Goal: Complete application form

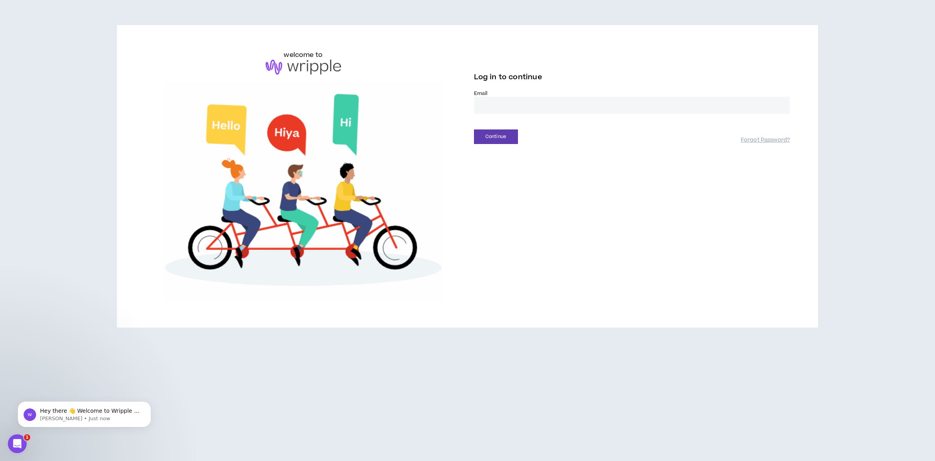
click at [515, 104] on input "email" at bounding box center [632, 105] width 316 height 17
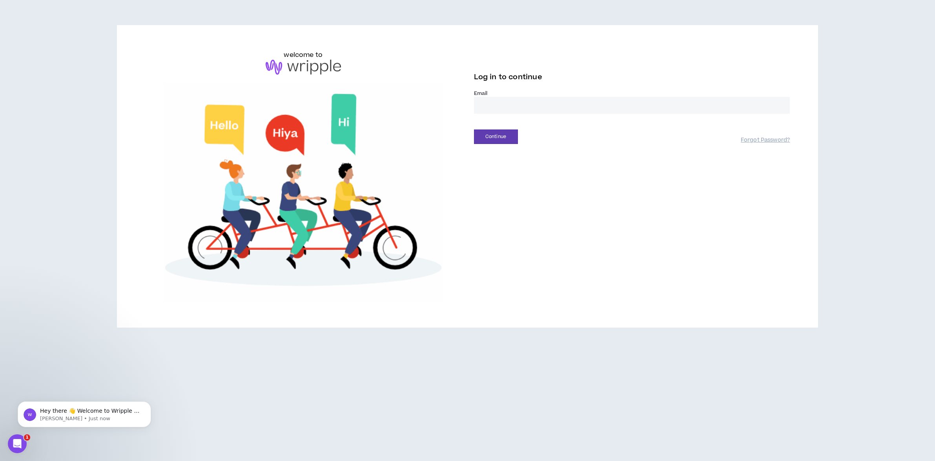
type input "**********"
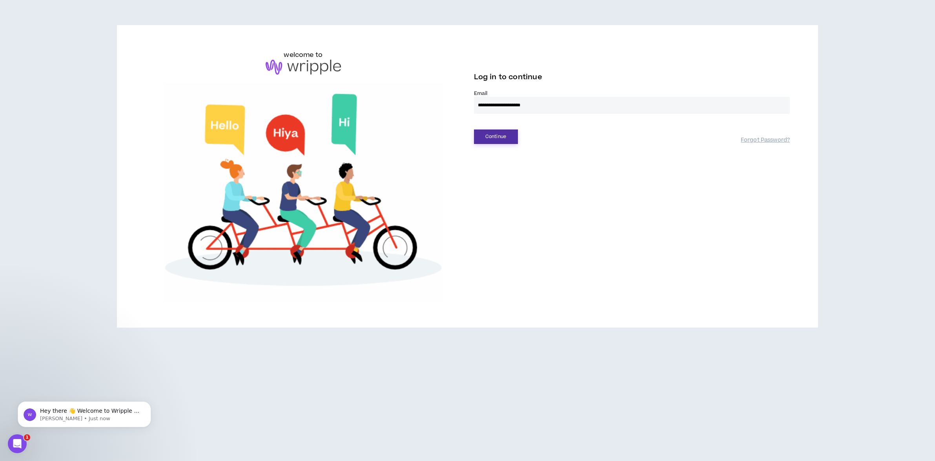
click at [497, 136] on button "Continue" at bounding box center [496, 136] width 44 height 15
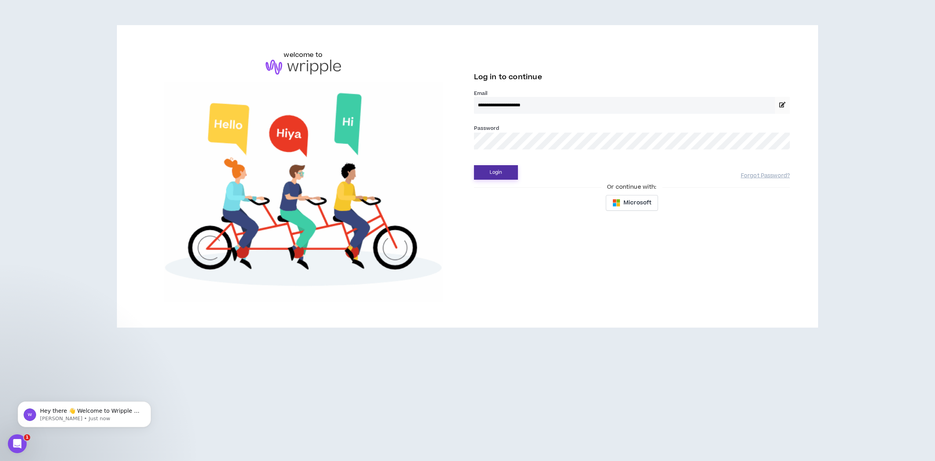
click at [489, 171] on button "Login" at bounding box center [496, 172] width 44 height 15
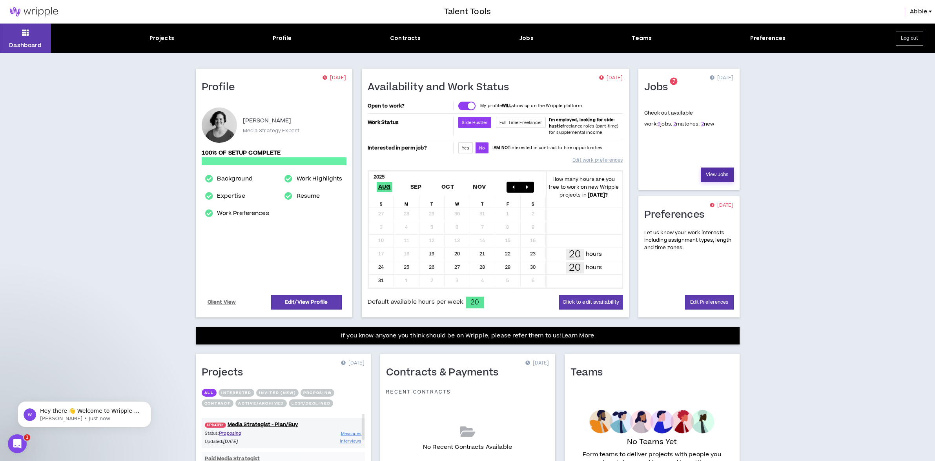
click at [721, 177] on link "View Jobs" at bounding box center [716, 174] width 33 height 15
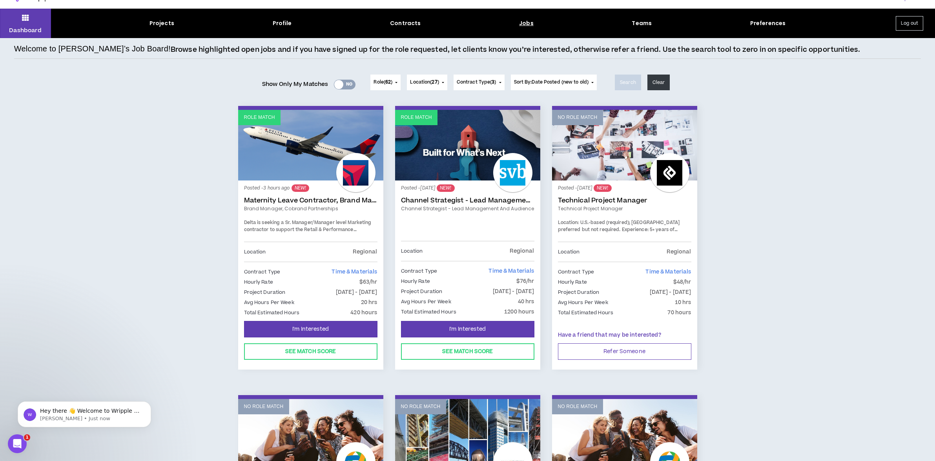
scroll to position [18, 0]
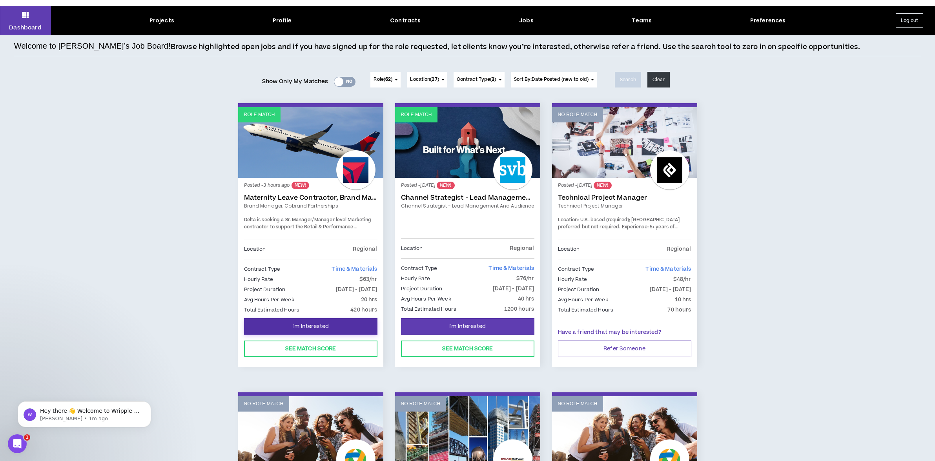
click at [317, 327] on span "I'm Interested" at bounding box center [310, 326] width 36 height 7
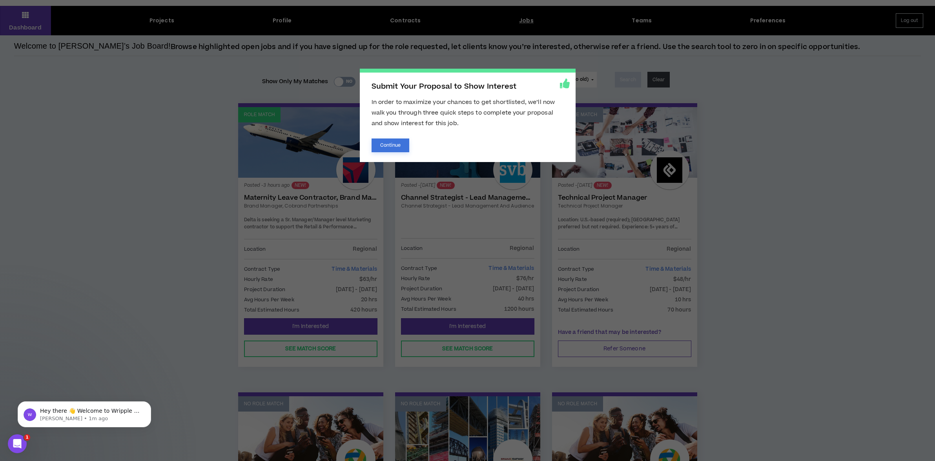
click at [390, 148] on button "Continue" at bounding box center [390, 145] width 38 height 14
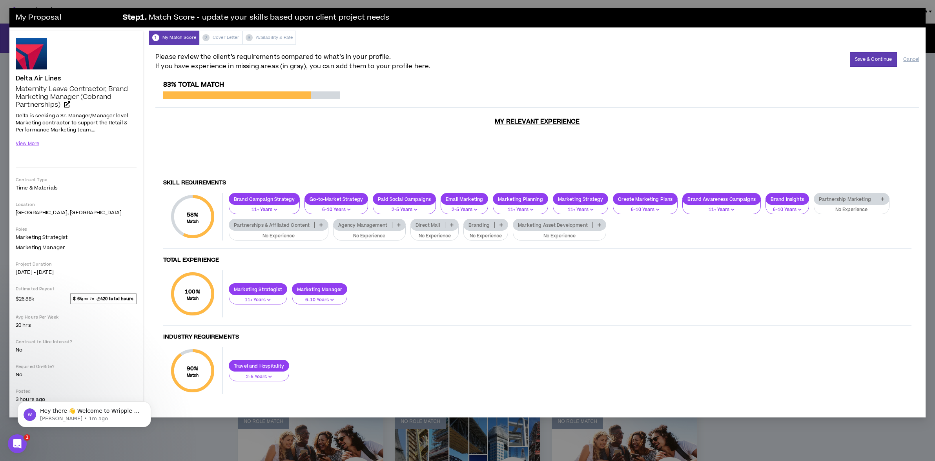
click at [414, 211] on icon "button" at bounding box center [416, 209] width 4 height 4
click at [460, 263] on h4 "Total Experience" at bounding box center [537, 259] width 748 height 7
click at [856, 197] on p "Partnership Marketing" at bounding box center [845, 199] width 62 height 6
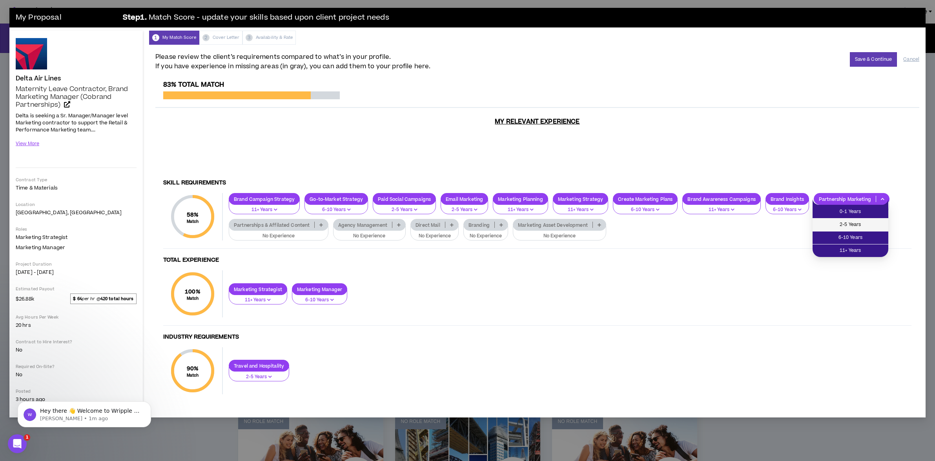
click at [852, 222] on span "2-5 Years" at bounding box center [850, 224] width 66 height 9
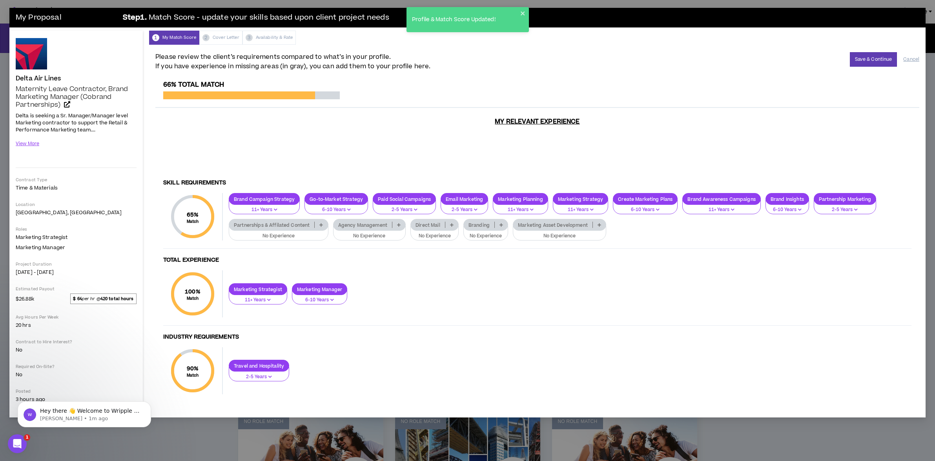
click at [297, 228] on p "Partnerships & Affilated Content" at bounding box center [271, 225] width 85 height 6
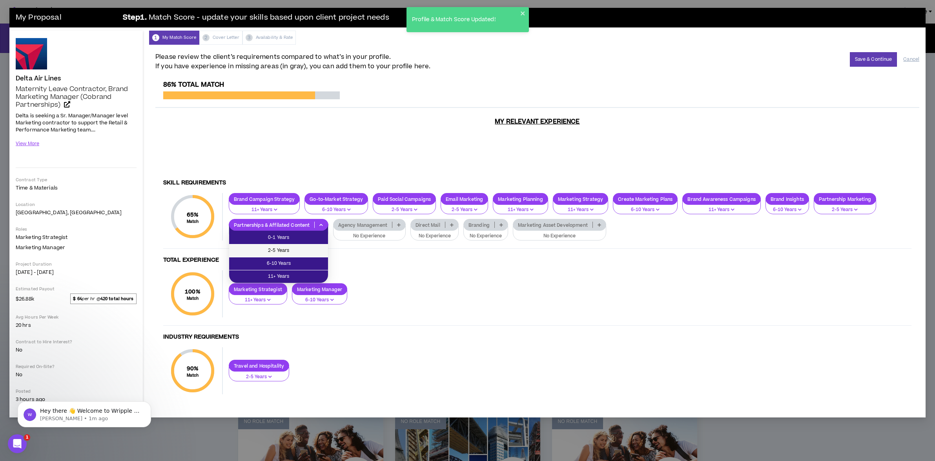
click at [287, 251] on span "2-5 Years" at bounding box center [278, 250] width 89 height 9
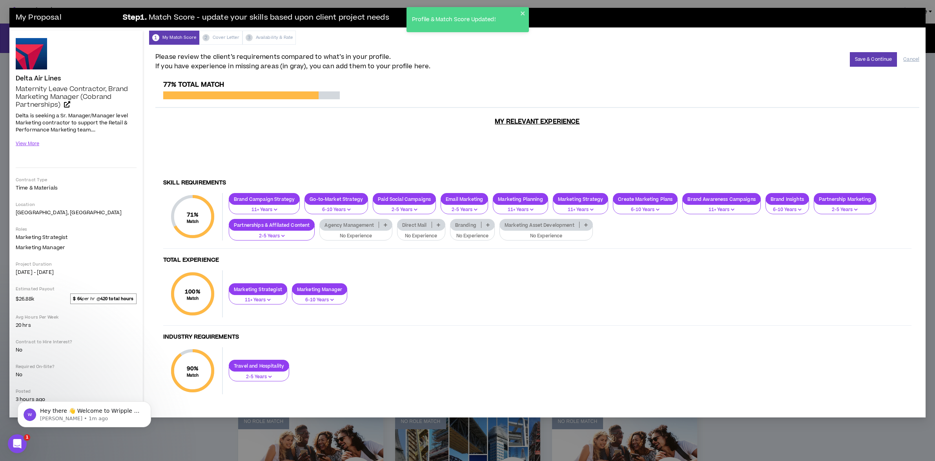
click at [346, 223] on p "Agency Management" at bounding box center [349, 225] width 58 height 6
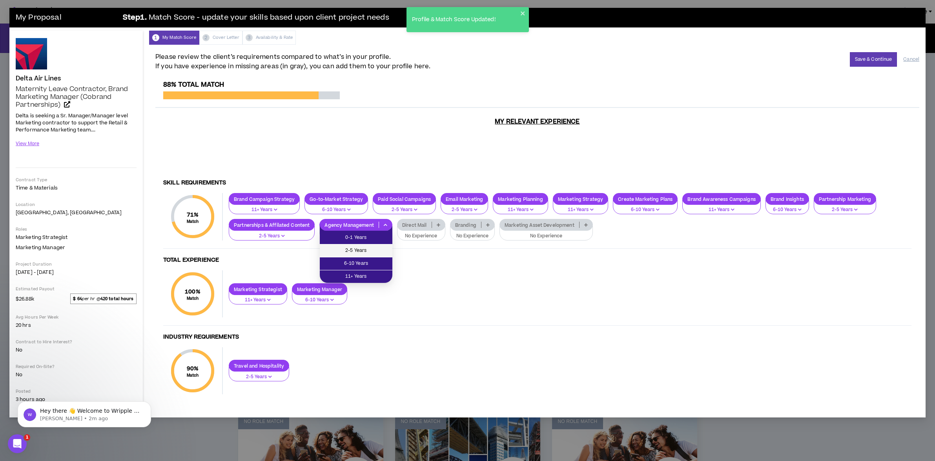
click at [354, 250] on span "2-5 Years" at bounding box center [355, 250] width 63 height 9
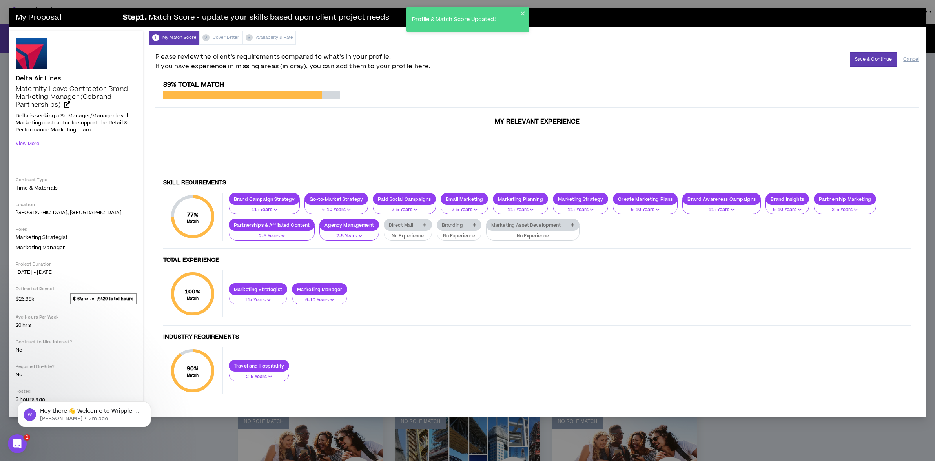
click at [406, 225] on p "Direct Mail" at bounding box center [401, 225] width 34 height 6
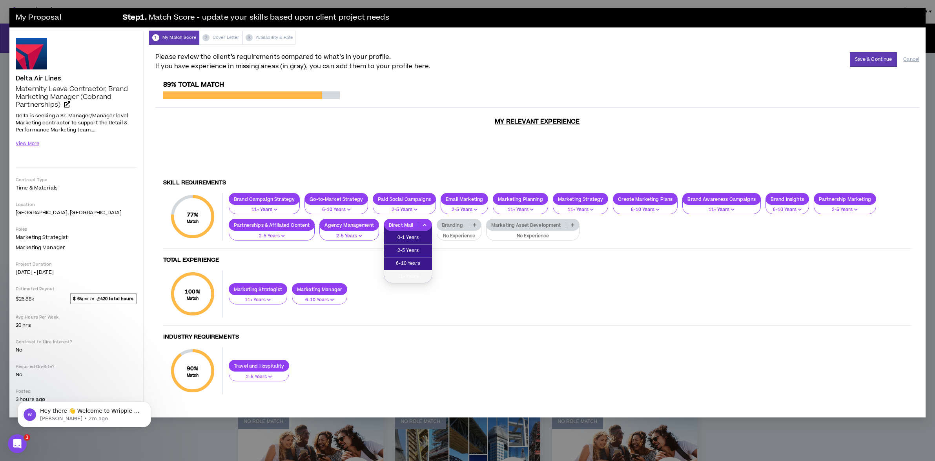
click at [400, 275] on span "11+ Years" at bounding box center [408, 276] width 38 height 9
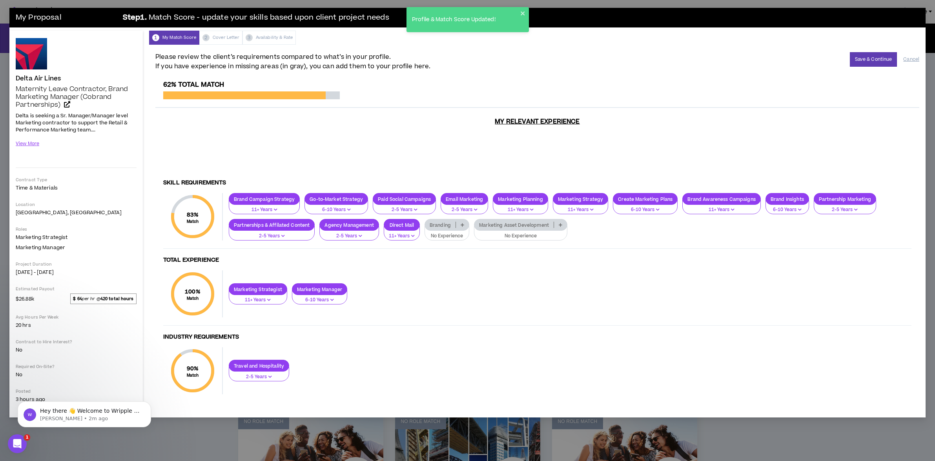
click at [441, 224] on p "Branding" at bounding box center [440, 225] width 31 height 6
click at [441, 262] on span "6-10 Years" at bounding box center [446, 263] width 35 height 9
click at [508, 226] on p "Marketing Asset Development" at bounding box center [507, 225] width 79 height 6
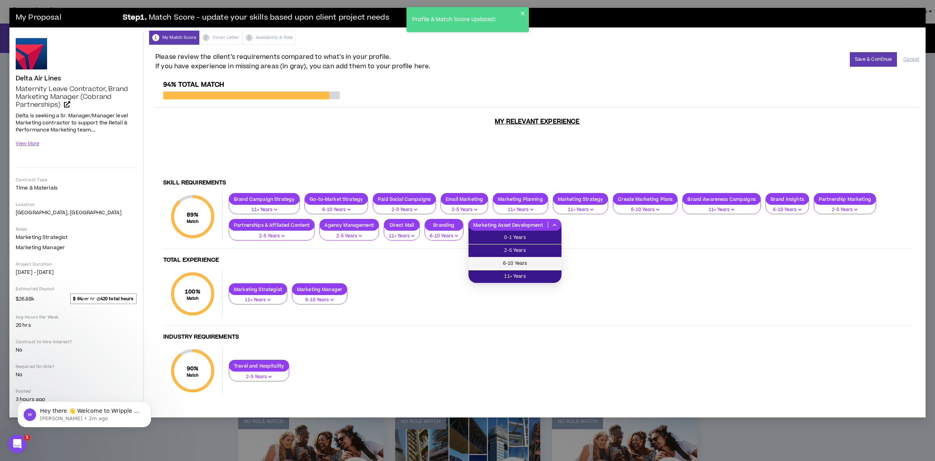
click at [507, 260] on span "6-10 Years" at bounding box center [515, 263] width 84 height 9
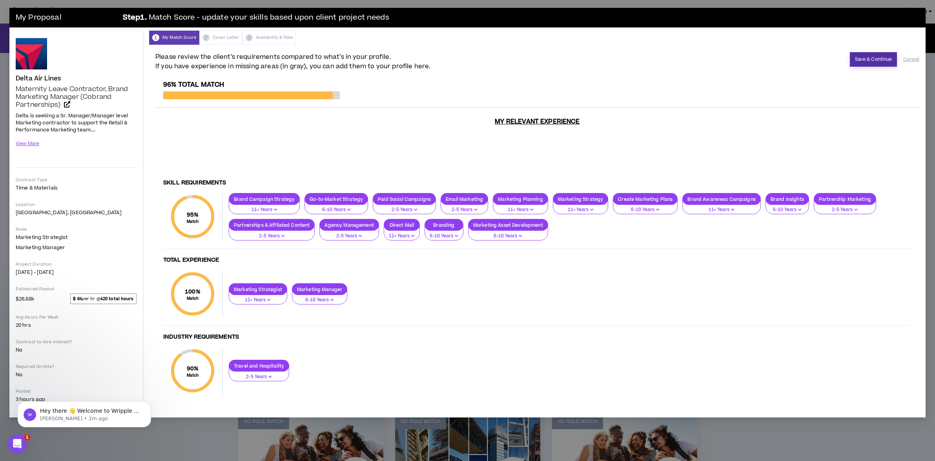
click at [871, 60] on button "Save & Continue" at bounding box center [872, 59] width 47 height 15
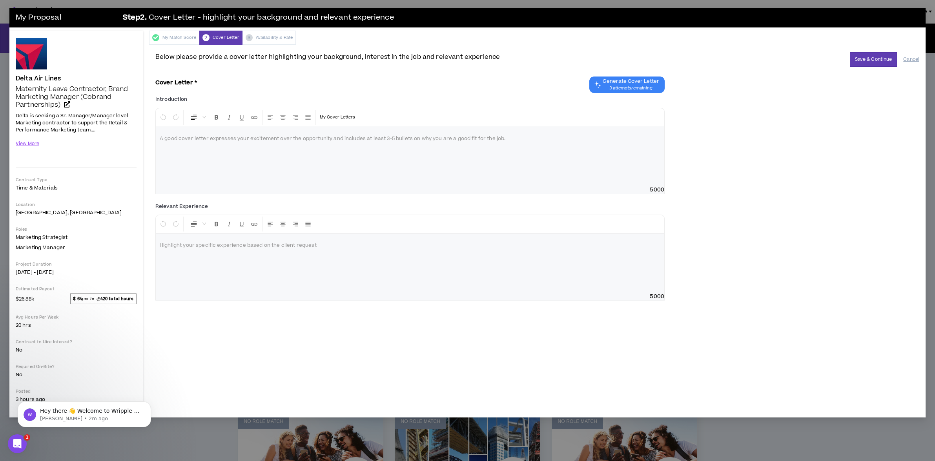
click at [638, 81] on span "Generate Cover Letter" at bounding box center [630, 81] width 56 height 6
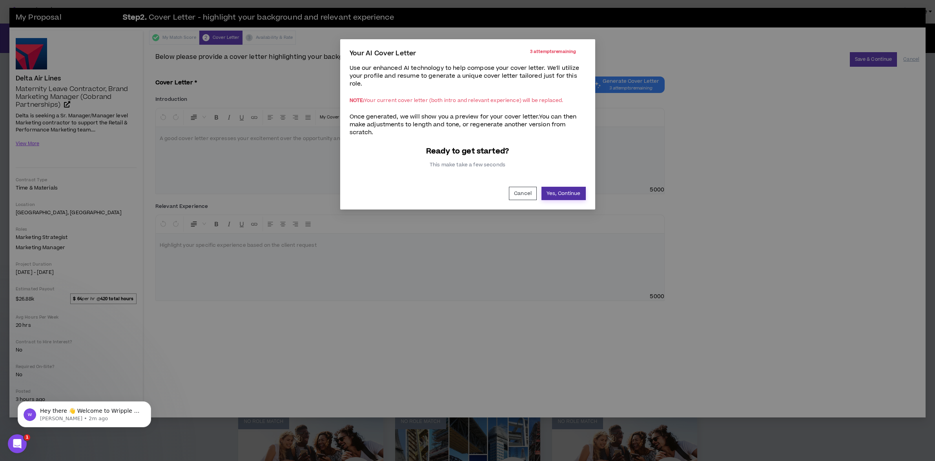
click at [563, 195] on button "Yes, Continue" at bounding box center [563, 193] width 44 height 13
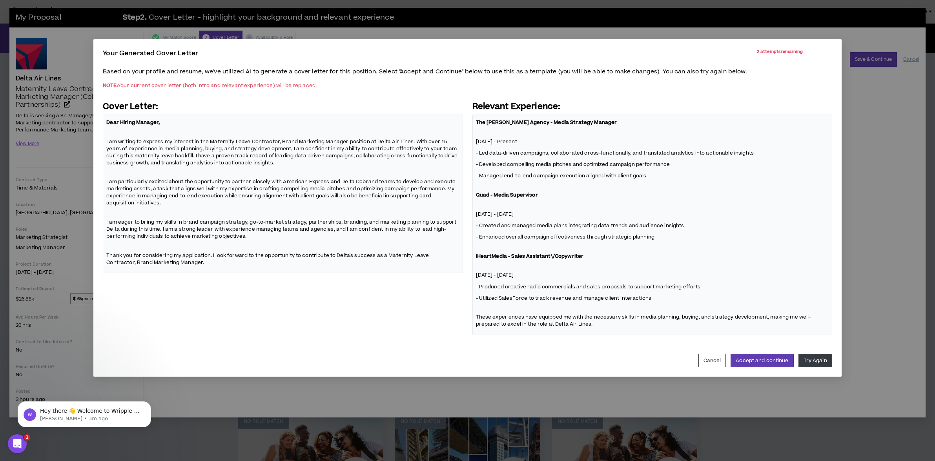
drag, startPoint x: 539, startPoint y: 141, endPoint x: 519, endPoint y: 142, distance: 20.4
click at [519, 142] on p "November 2024 - Present" at bounding box center [652, 141] width 353 height 8
click at [525, 140] on p "November 2024 - Present" at bounding box center [652, 141] width 353 height 8
drag, startPoint x: 542, startPoint y: 142, endPoint x: 532, endPoint y: 141, distance: 9.8
click at [532, 141] on p "November 2024 - Present" at bounding box center [652, 141] width 353 height 8
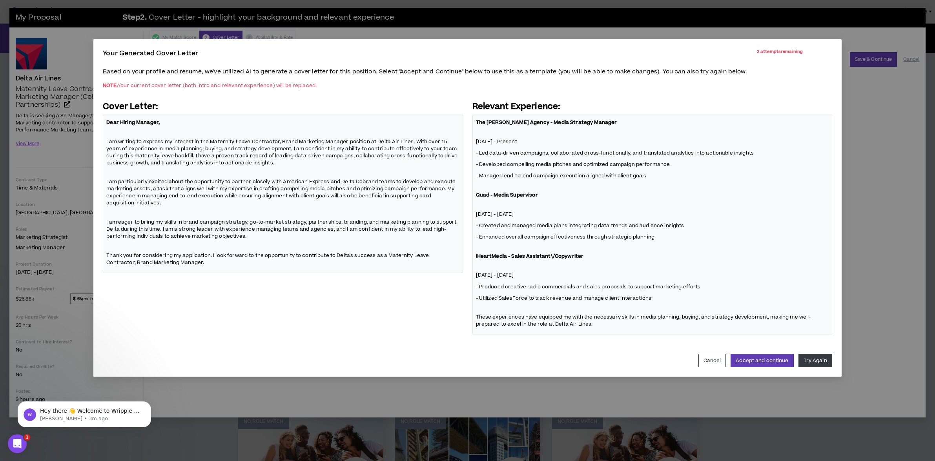
click at [547, 140] on p "November 2024 - Present" at bounding box center [652, 141] width 353 height 8
click at [765, 361] on button "Accept and continue" at bounding box center [761, 360] width 63 height 13
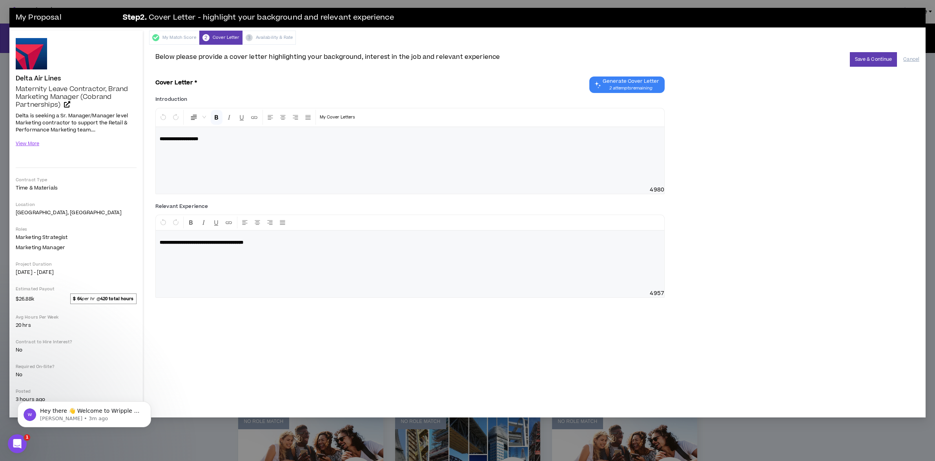
click at [401, 163] on div "**********" at bounding box center [409, 151] width 509 height 86
drag, startPoint x: 284, startPoint y: 147, endPoint x: 271, endPoint y: 146, distance: 13.7
click at [284, 147] on div "**********" at bounding box center [409, 151] width 509 height 86
click at [193, 144] on div "**********" at bounding box center [409, 151] width 509 height 86
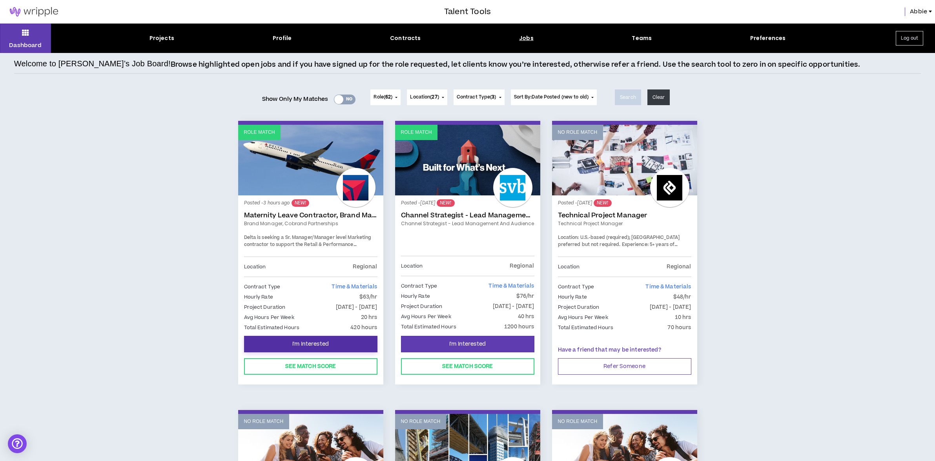
drag, startPoint x: 327, startPoint y: 345, endPoint x: 321, endPoint y: 345, distance: 5.9
click at [327, 345] on span "I'm Interested" at bounding box center [310, 343] width 36 height 7
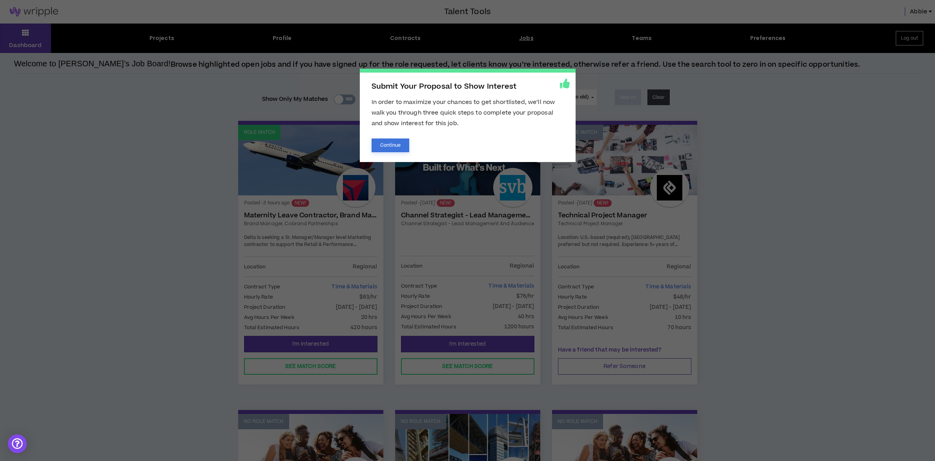
drag, startPoint x: 391, startPoint y: 144, endPoint x: 384, endPoint y: 148, distance: 9.1
click at [391, 144] on button "Continue" at bounding box center [390, 145] width 38 height 14
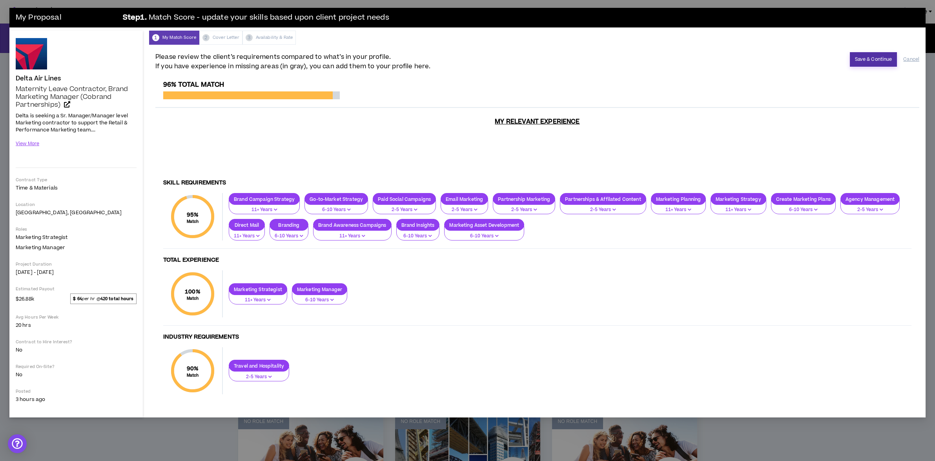
click at [863, 59] on button "Save & Continue" at bounding box center [872, 59] width 47 height 15
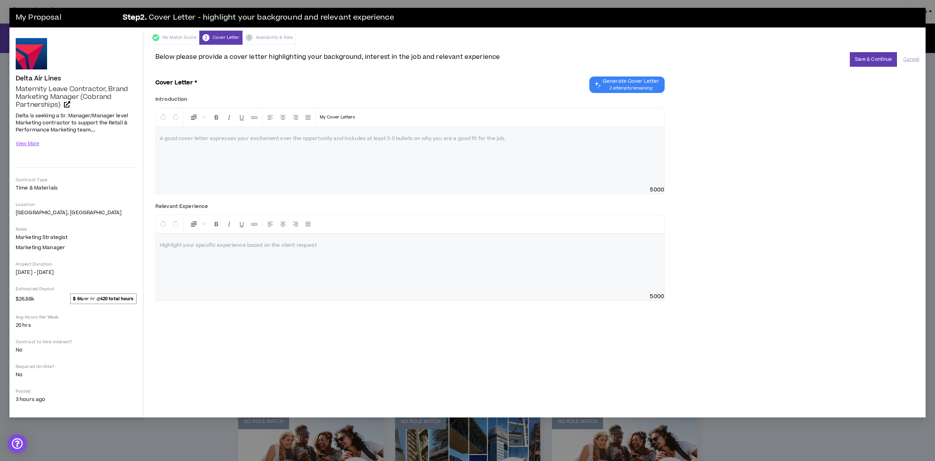
click at [631, 85] on span "Generate Cover Letter 2 attempts remaining" at bounding box center [630, 84] width 56 height 13
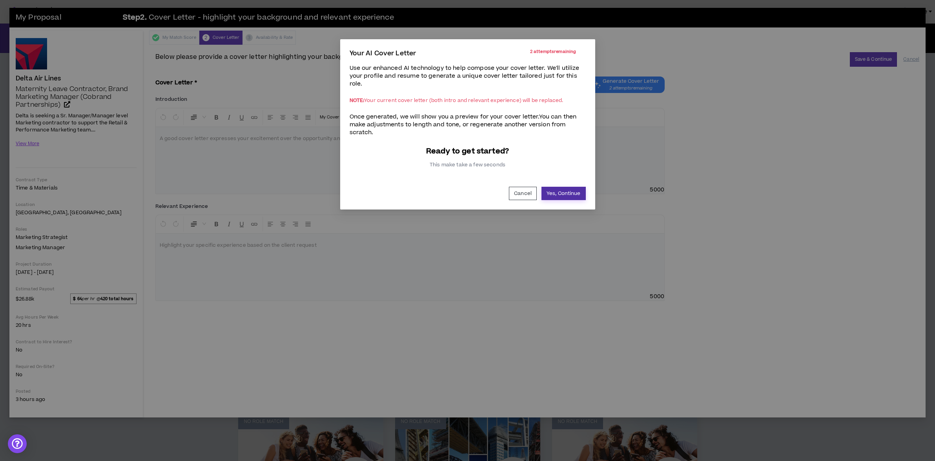
click at [566, 190] on button "Yes, Continue" at bounding box center [563, 193] width 44 height 13
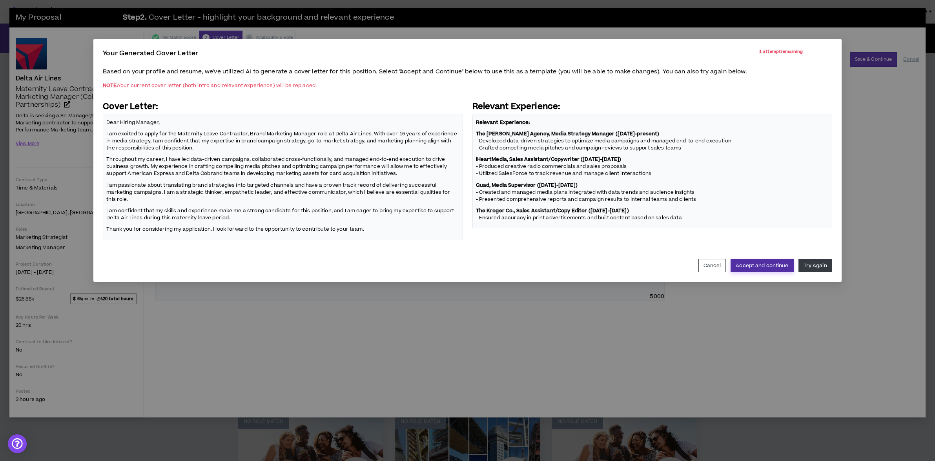
click at [769, 259] on button "Accept and continue" at bounding box center [761, 265] width 63 height 13
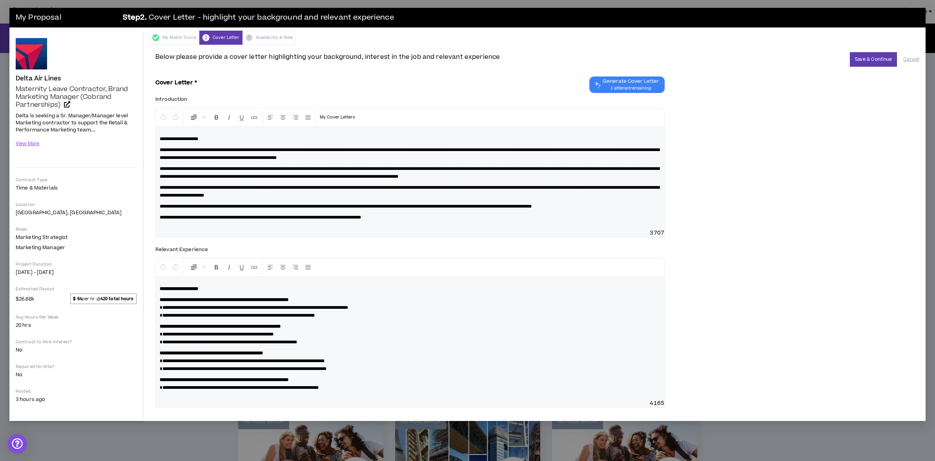
click at [302, 303] on p "**********" at bounding box center [410, 308] width 500 height 24
drag, startPoint x: 340, startPoint y: 300, endPoint x: 332, endPoint y: 305, distance: 9.0
click at [288, 299] on strong "**********" at bounding box center [224, 299] width 129 height 5
drag, startPoint x: 327, startPoint y: 309, endPoint x: 148, endPoint y: 302, distance: 179.0
click at [148, 302] on div "Delta Air Lines Maternity Leave Contractor, Brand Marketing Manager (Cobrand Pa…" at bounding box center [467, 226] width 916 height 390
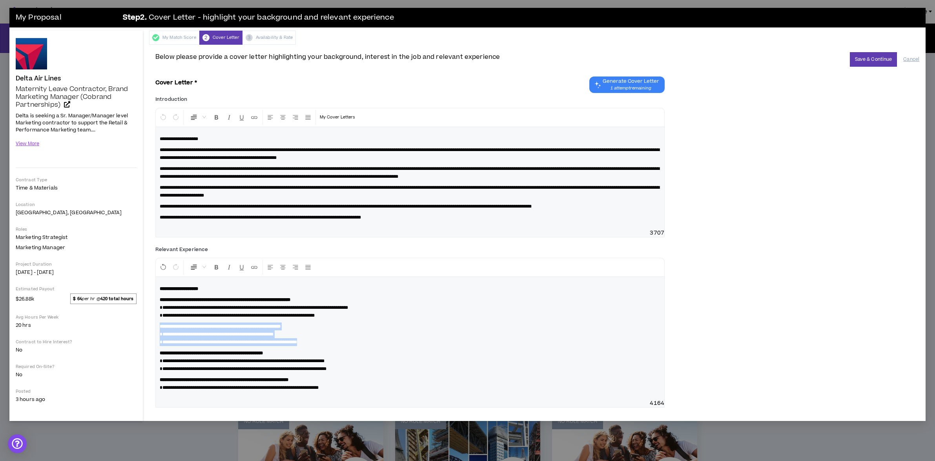
drag, startPoint x: 333, startPoint y: 342, endPoint x: 156, endPoint y: 324, distance: 178.1
click at [156, 324] on div "**********" at bounding box center [410, 338] width 508 height 122
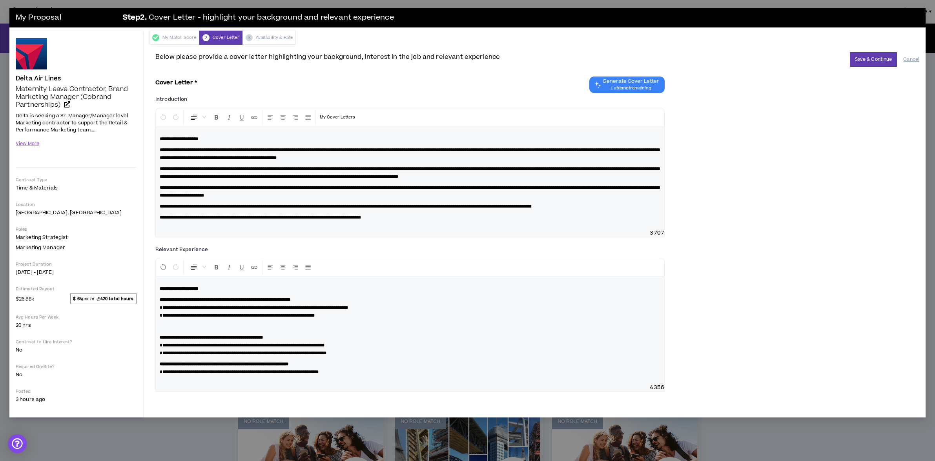
click at [384, 354] on p "**********" at bounding box center [410, 345] width 500 height 24
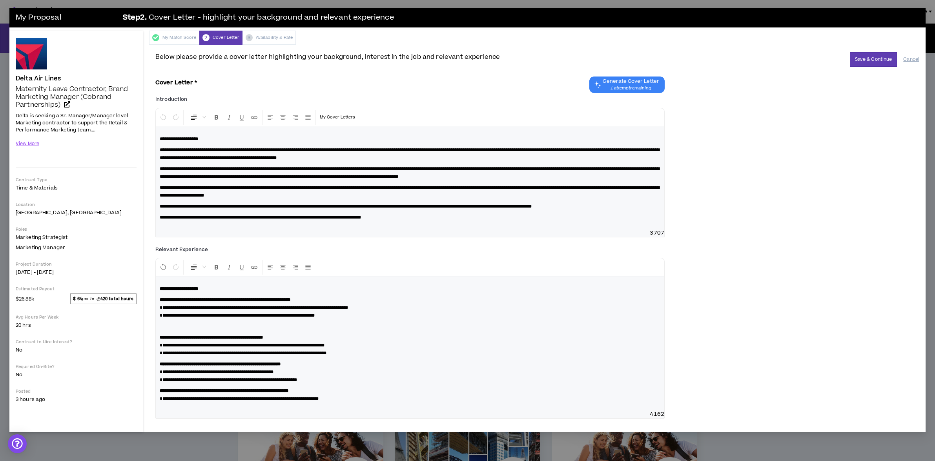
click at [182, 326] on p at bounding box center [410, 326] width 500 height 8
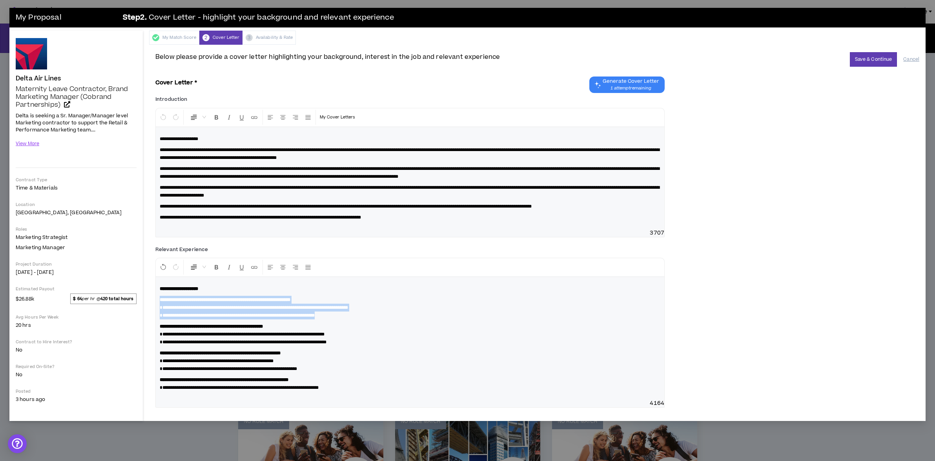
drag, startPoint x: 348, startPoint y: 315, endPoint x: 136, endPoint y: 302, distance: 212.6
click at [136, 302] on div "Delta Air Lines Maternity Leave Contractor, Brand Marketing Manager (Cobrand Pa…" at bounding box center [467, 226] width 916 height 390
click at [160, 298] on strong "**********" at bounding box center [225, 299] width 131 height 5
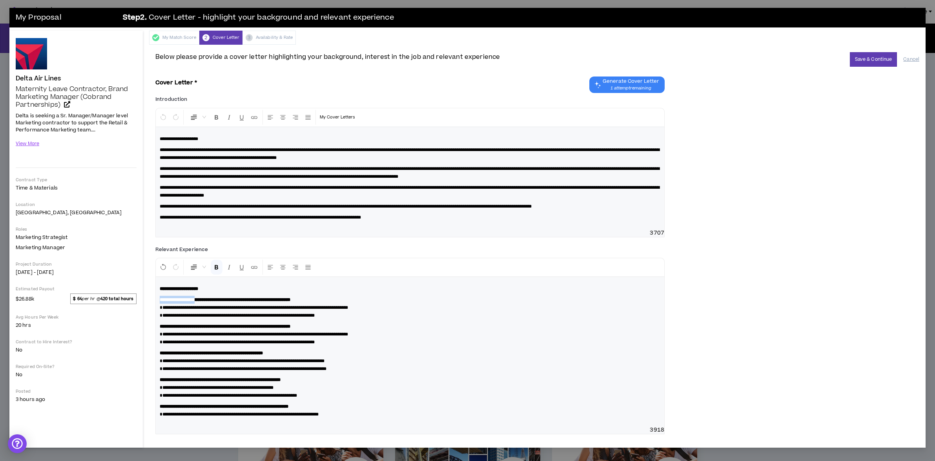
drag, startPoint x: 212, startPoint y: 300, endPoint x: 147, endPoint y: 300, distance: 64.7
click at [147, 300] on div "Delta Air Lines Maternity Leave Contractor, Brand Marketing Manager (Cobrand Pa…" at bounding box center [467, 239] width 916 height 417
drag, startPoint x: 262, startPoint y: 300, endPoint x: 211, endPoint y: 299, distance: 51.0
click at [211, 299] on strong "**********" at bounding box center [224, 299] width 129 height 5
drag, startPoint x: 316, startPoint y: 300, endPoint x: 274, endPoint y: 299, distance: 42.0
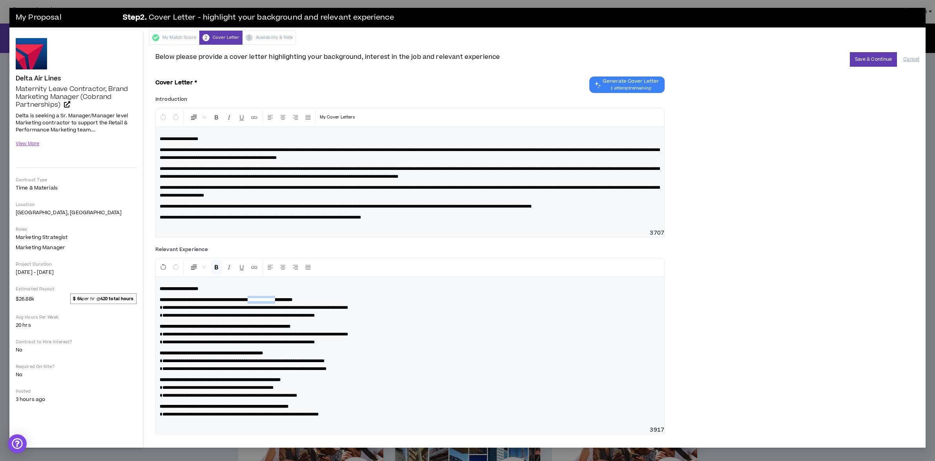
click at [274, 299] on strong "**********" at bounding box center [226, 299] width 133 height 5
click at [265, 299] on strong "**********" at bounding box center [212, 299] width 105 height 5
drag, startPoint x: 362, startPoint y: 315, endPoint x: 286, endPoint y: 313, distance: 76.9
click at [167, 306] on p "**********" at bounding box center [410, 308] width 500 height 24
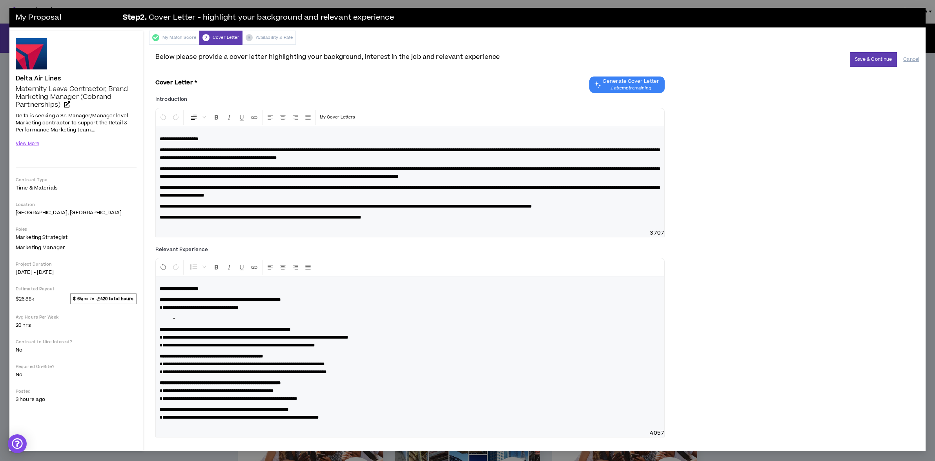
click at [194, 268] on span at bounding box center [194, 267] width 8 height 8
click at [191, 279] on div "Normal" at bounding box center [195, 286] width 10 height 14
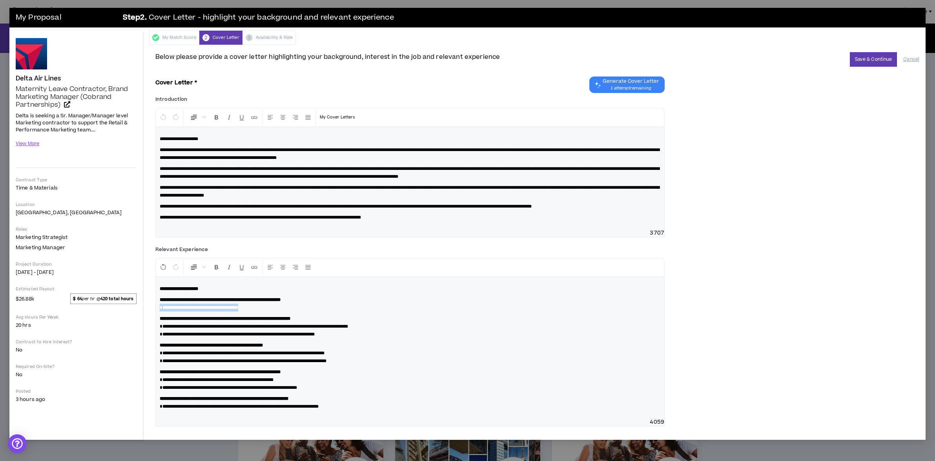
drag, startPoint x: 270, startPoint y: 307, endPoint x: 142, endPoint y: 307, distance: 127.5
click at [142, 307] on div "Delta Air Lines Maternity Leave Contractor, Brand Marketing Manager (Cobrand Pa…" at bounding box center [467, 235] width 916 height 409
click at [280, 311] on p "**********" at bounding box center [410, 304] width 500 height 16
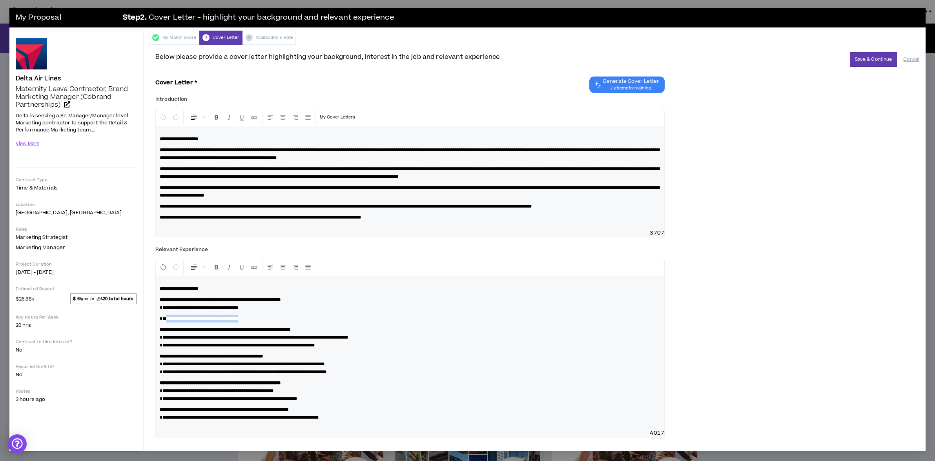
drag, startPoint x: 268, startPoint y: 317, endPoint x: 166, endPoint y: 319, distance: 102.8
click at [166, 319] on p "**********" at bounding box center [410, 319] width 500 height 8
click at [273, 307] on p "**********" at bounding box center [410, 304] width 500 height 16
drag, startPoint x: 271, startPoint y: 307, endPoint x: 156, endPoint y: 306, distance: 114.9
click at [156, 306] on div "**********" at bounding box center [410, 353] width 508 height 152
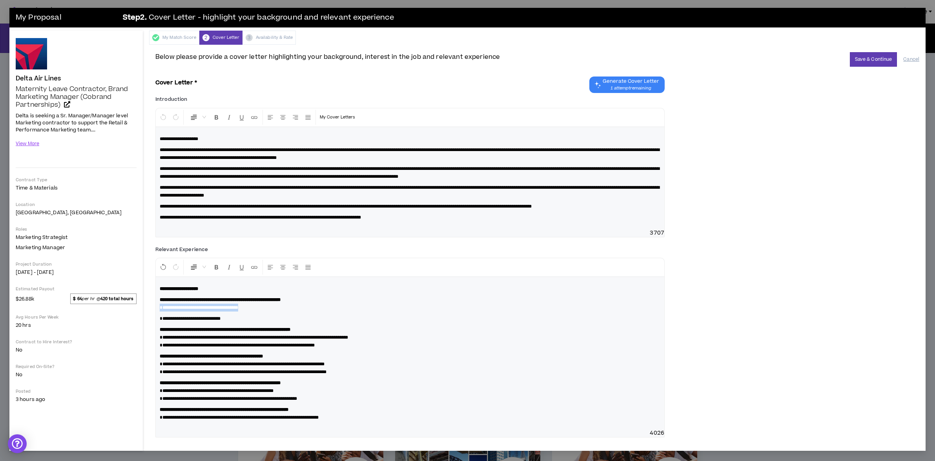
click at [277, 311] on p "**********" at bounding box center [410, 304] width 500 height 16
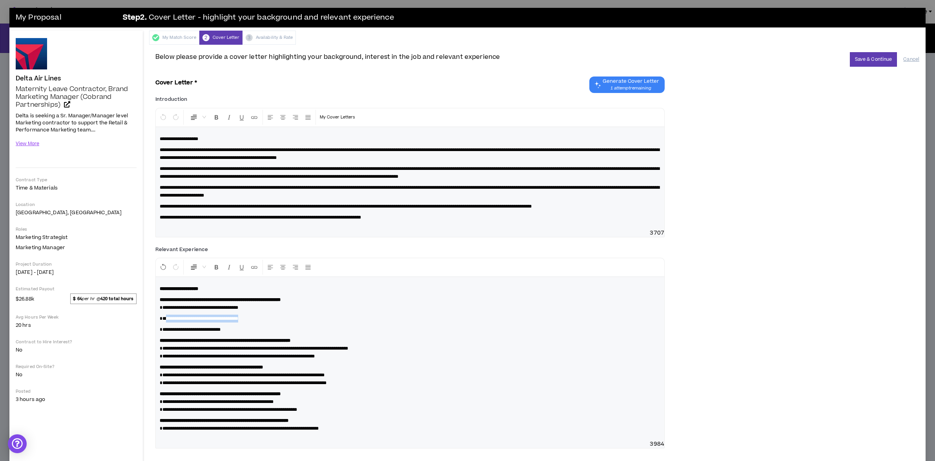
drag, startPoint x: 267, startPoint y: 319, endPoint x: 165, endPoint y: 319, distance: 102.0
click at [165, 319] on p "**********" at bounding box center [410, 319] width 500 height 8
click at [252, 330] on p "**********" at bounding box center [410, 330] width 500 height 8
click at [862, 58] on button "Save & Continue" at bounding box center [872, 59] width 47 height 15
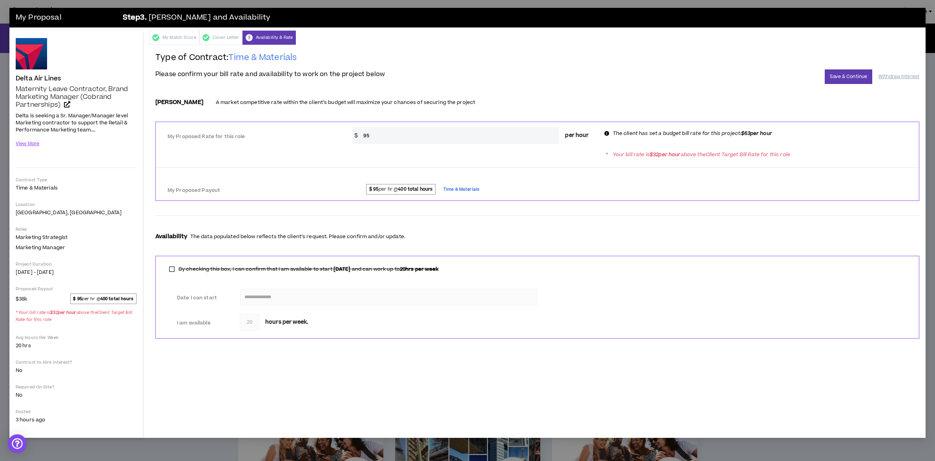
drag, startPoint x: 382, startPoint y: 135, endPoint x: 346, endPoint y: 132, distance: 36.2
click at [346, 132] on div "* $ 95 per hour" at bounding box center [473, 135] width 254 height 17
type input "63"
click at [837, 77] on button "Save & Continue" at bounding box center [847, 76] width 47 height 15
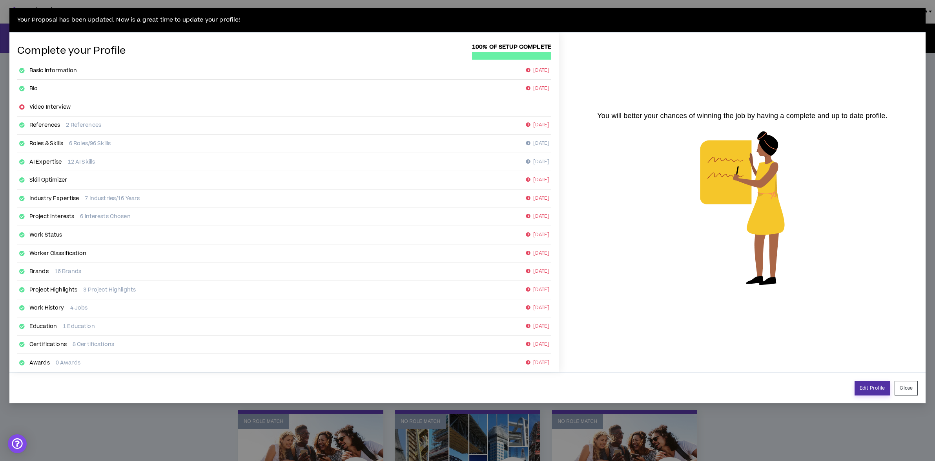
click at [864, 386] on link "Edit Profile" at bounding box center [871, 388] width 35 height 15
select select "*"
select select "US"
select select "*******"
select select "*"
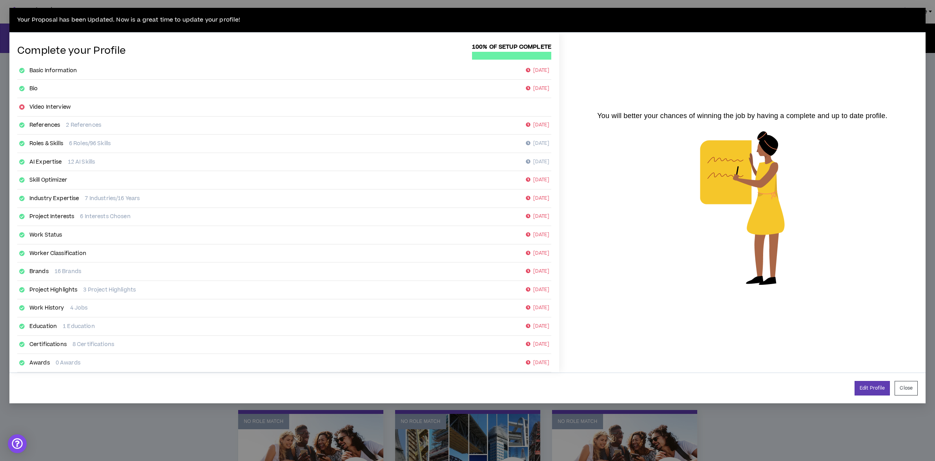
select select "**********"
select select "*****"
select select "**********"
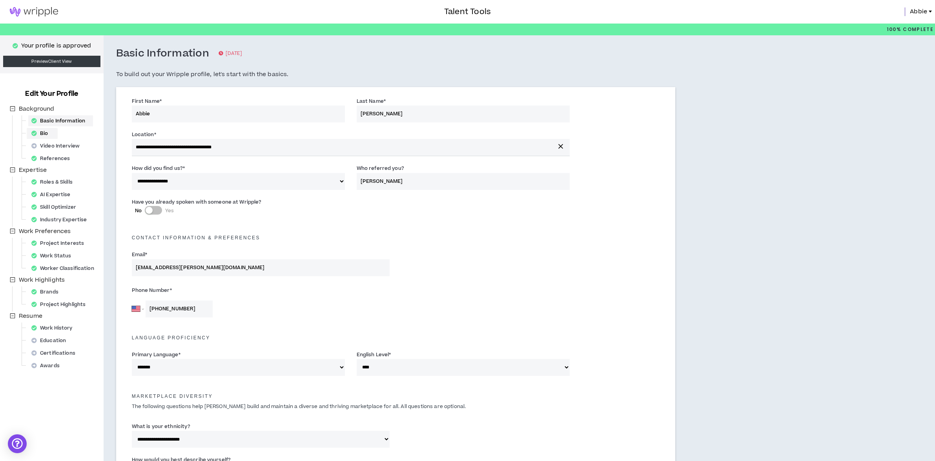
click at [47, 135] on div "Bio" at bounding box center [42, 133] width 28 height 11
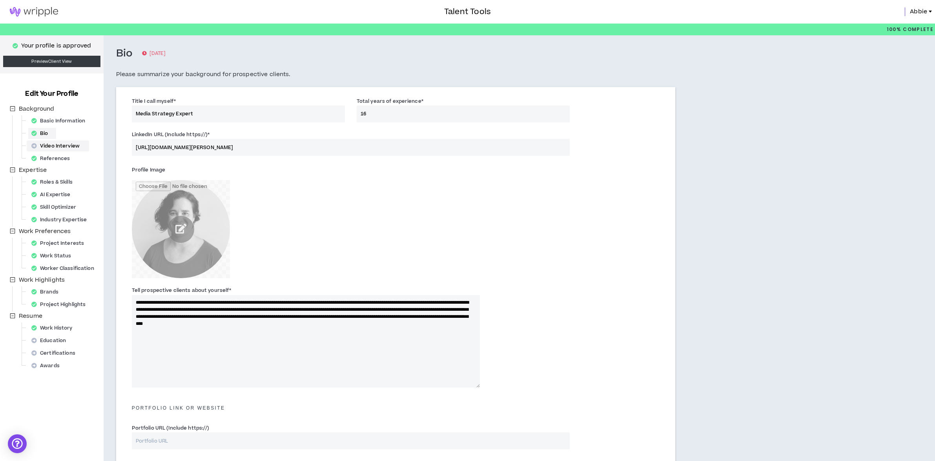
click at [58, 143] on div "Video Interview" at bounding box center [57, 145] width 59 height 11
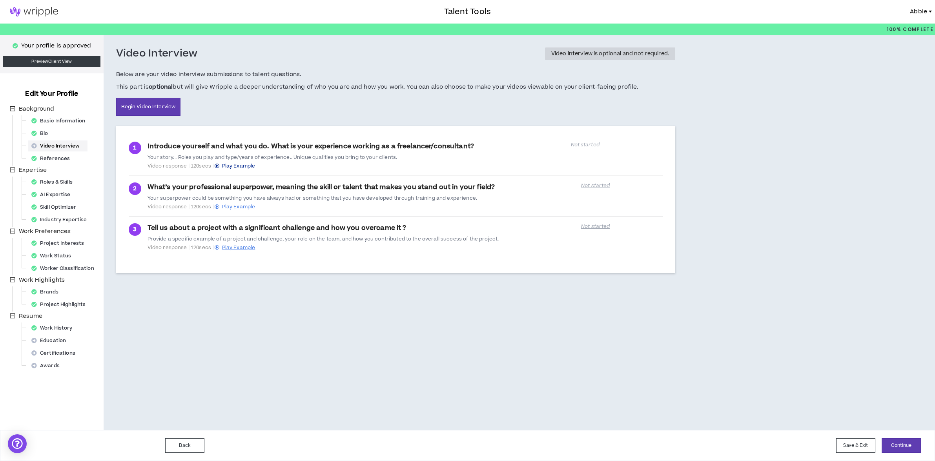
click at [244, 165] on span "Play Example" at bounding box center [238, 165] width 33 height 7
click at [587, 146] on p "Not started" at bounding box center [612, 145] width 82 height 6
click at [160, 104] on link "Begin Video Interview" at bounding box center [148, 107] width 65 height 18
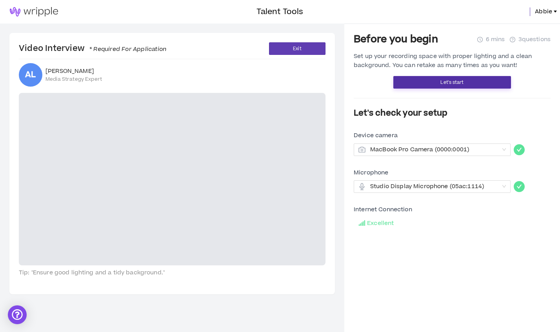
click at [429, 84] on button "Let's start" at bounding box center [452, 82] width 118 height 13
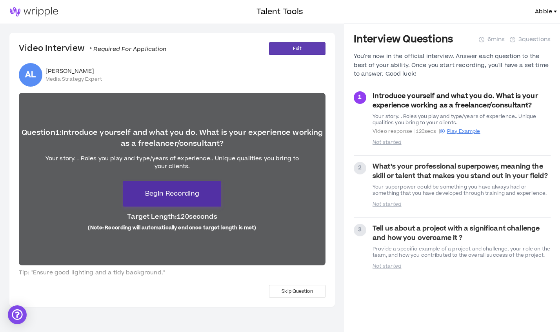
click at [173, 194] on span "Begin Recording" at bounding box center [172, 193] width 54 height 9
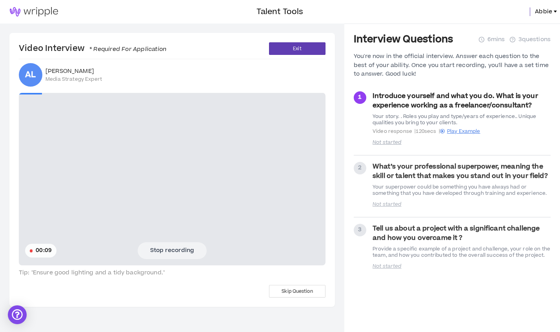
drag, startPoint x: 186, startPoint y: 251, endPoint x: 172, endPoint y: 253, distance: 14.3
click at [186, 251] on button "Stop recording" at bounding box center [172, 250] width 69 height 16
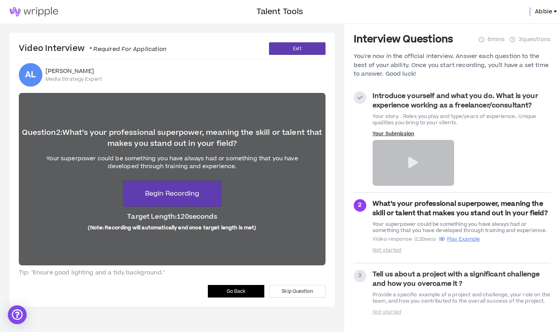
click at [395, 133] on p "Your Submission" at bounding box center [414, 134] width 82 height 6
click at [404, 133] on p "Your Submission" at bounding box center [414, 134] width 82 height 6
click at [413, 163] on icon at bounding box center [413, 162] width 10 height 11
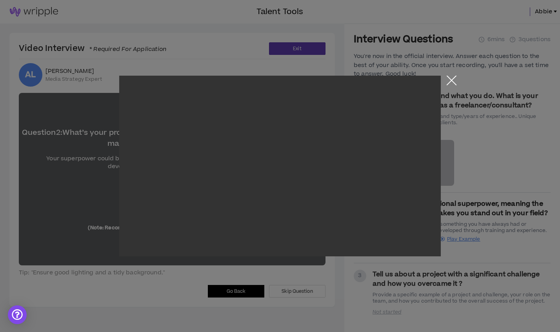
click at [451, 82] on button "Close the modal by clicking here" at bounding box center [452, 83] width 14 height 14
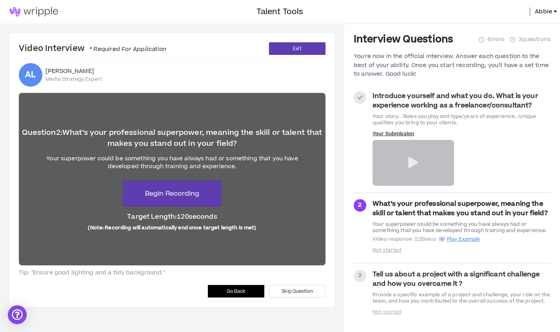
click at [392, 132] on p "Your Submission" at bounding box center [414, 134] width 82 height 6
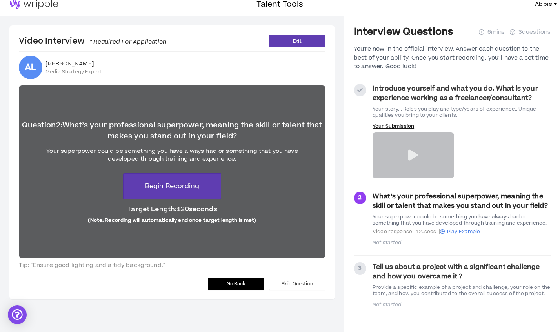
scroll to position [24, 0]
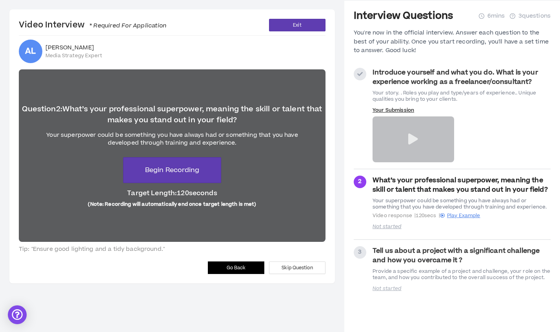
click at [233, 269] on span "Go Back" at bounding box center [236, 267] width 19 height 7
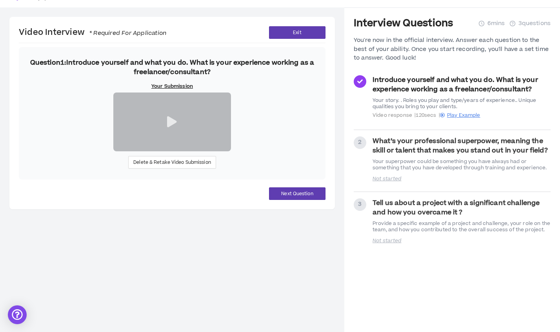
scroll to position [17, 0]
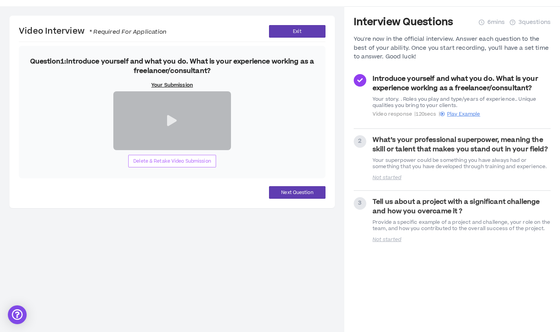
click at [181, 165] on span "Delete & Retake Video Submission" at bounding box center [172, 161] width 78 height 7
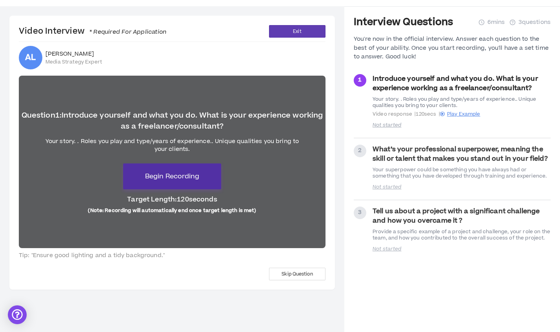
click at [173, 180] on span "Begin Recording" at bounding box center [172, 176] width 54 height 9
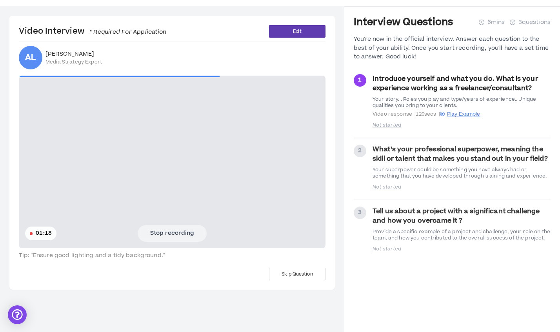
click at [185, 236] on button "Stop recording" at bounding box center [172, 233] width 69 height 16
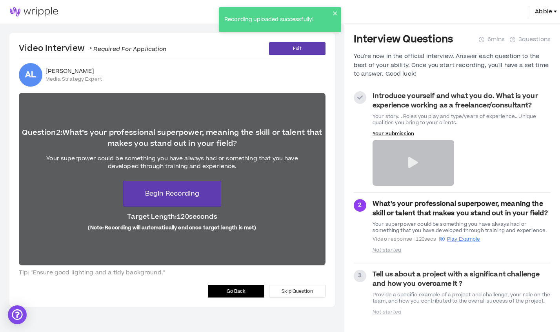
click at [236, 293] on span "Go Back" at bounding box center [236, 291] width 19 height 7
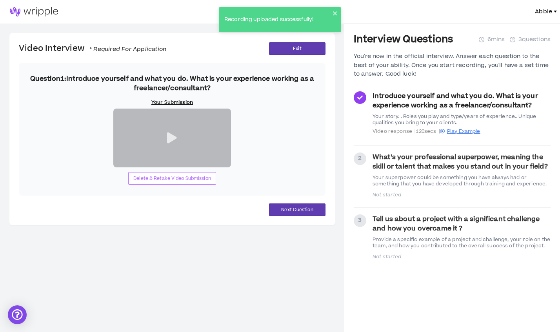
click at [181, 182] on span "Delete & Retake Video Submission" at bounding box center [172, 178] width 78 height 7
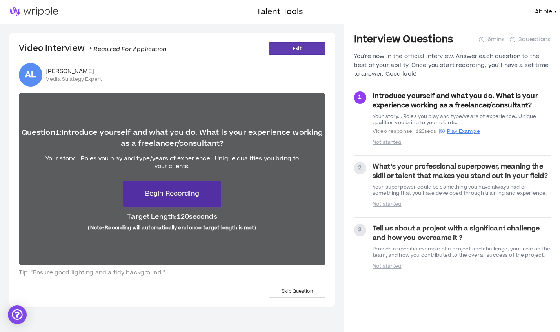
click at [173, 197] on span "Begin Recording" at bounding box center [172, 193] width 54 height 9
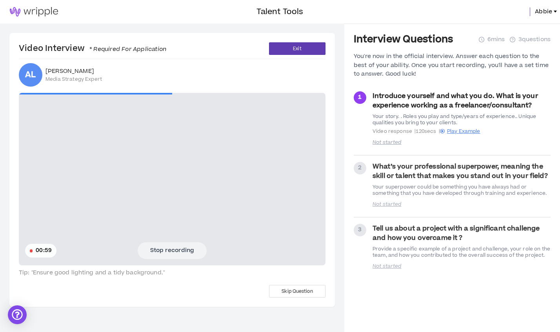
click at [164, 252] on button "Stop recording" at bounding box center [172, 250] width 69 height 16
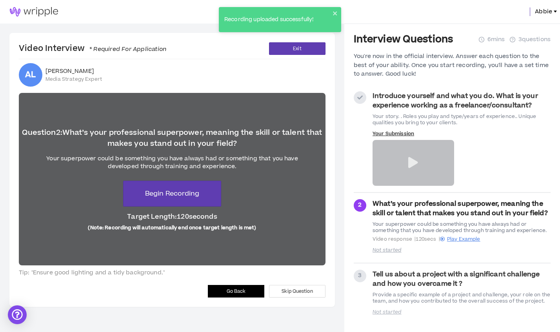
click at [417, 165] on icon at bounding box center [413, 162] width 10 height 11
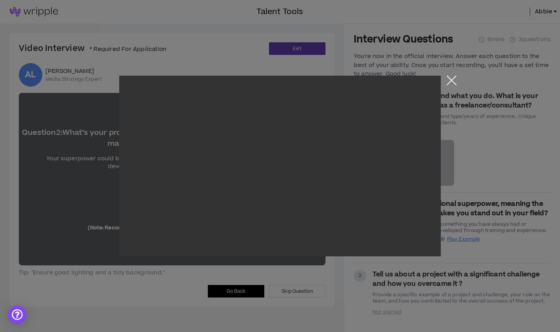
click at [457, 80] on button "Close the modal by clicking here" at bounding box center [452, 83] width 14 height 14
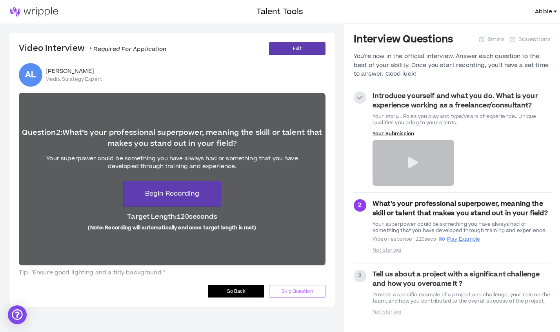
click at [302, 291] on span "Skip Question" at bounding box center [297, 291] width 31 height 7
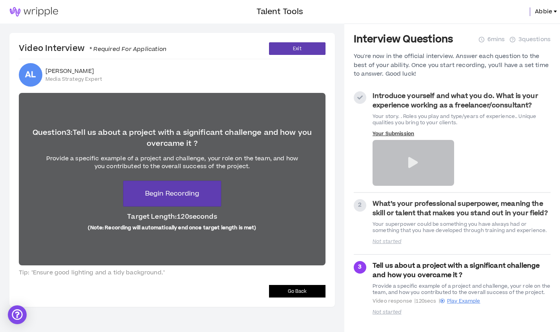
scroll to position [24, 0]
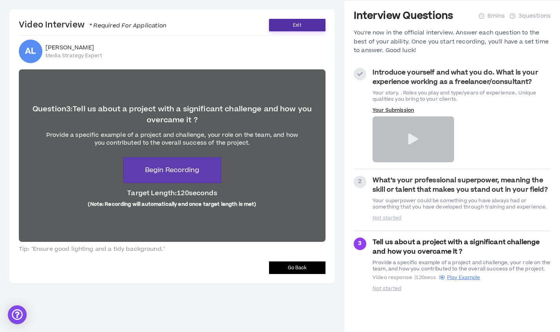
click at [301, 24] on button "Exit" at bounding box center [297, 25] width 56 height 13
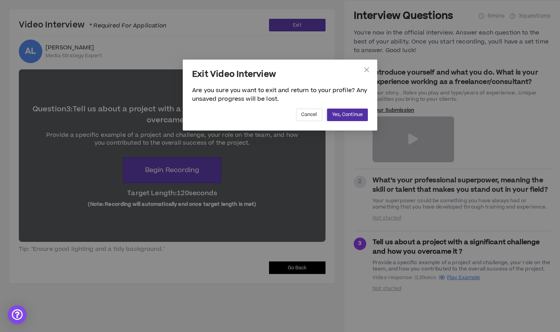
click at [346, 113] on span "Yes, Continue" at bounding box center [347, 114] width 31 height 7
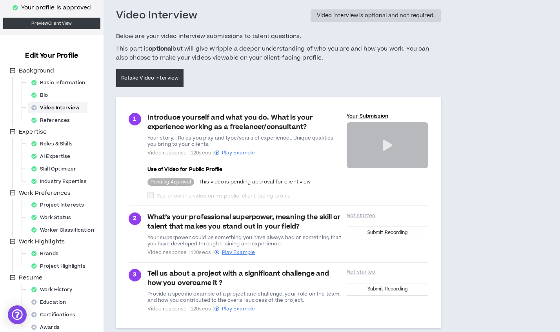
scroll to position [84, 0]
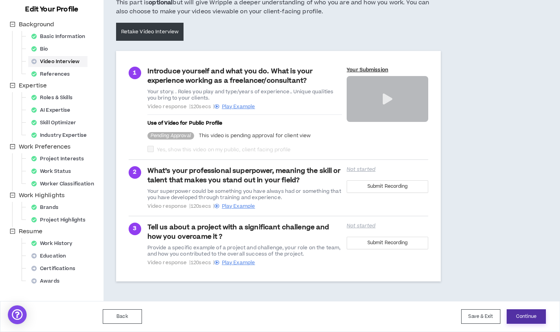
click at [530, 318] on button "Continue" at bounding box center [526, 316] width 39 height 15
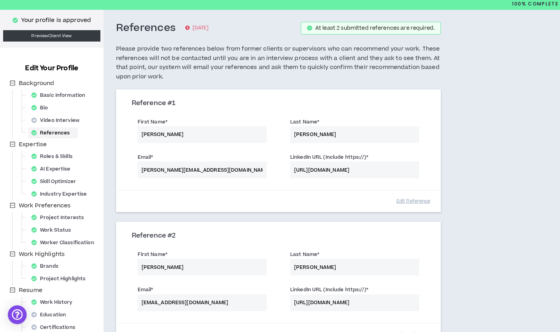
scroll to position [158, 0]
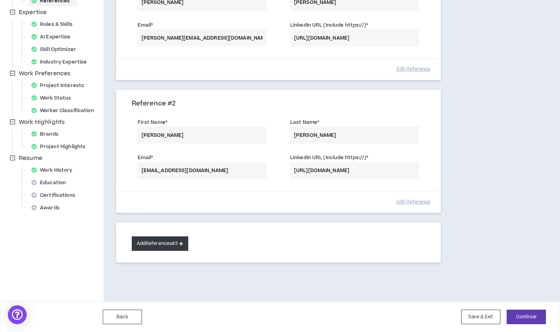
click at [145, 245] on button "Add References #3" at bounding box center [160, 243] width 57 height 15
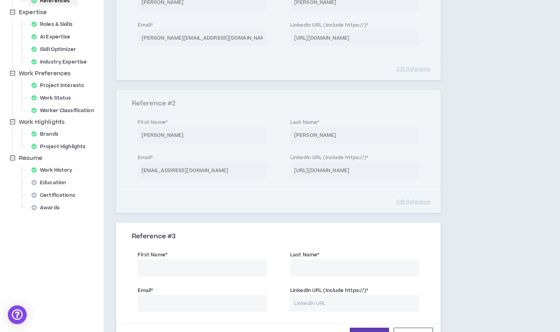
click at [172, 272] on input "First Name *" at bounding box center [202, 268] width 129 height 17
type input "Skip"
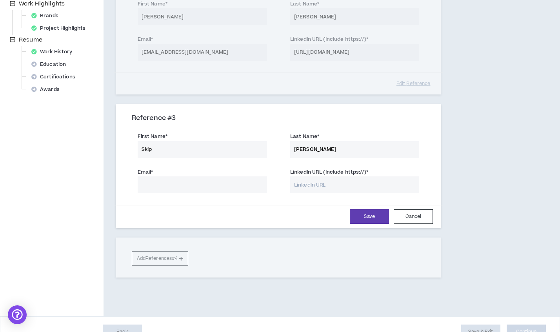
scroll to position [291, 0]
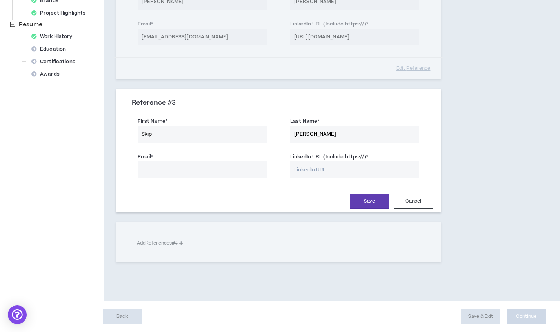
type input "[PERSON_NAME]"
click at [180, 166] on input "Email *" at bounding box center [202, 169] width 129 height 17
type input "[EMAIL_ADDRESS][DOMAIN_NAME]"
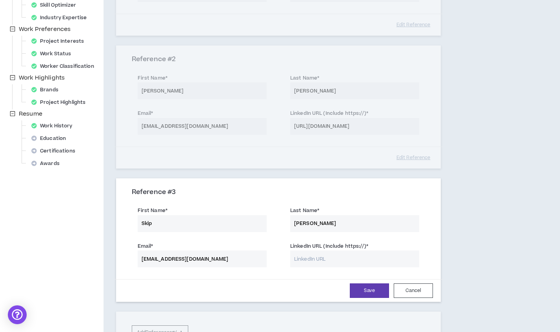
scroll to position [191, 0]
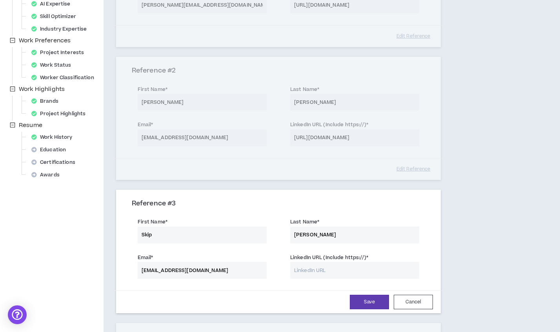
click at [337, 266] on input "LinkedIn URL (Include https://) *" at bounding box center [354, 270] width 129 height 17
paste input "[URL][DOMAIN_NAME]"
type input "[URL][DOMAIN_NAME]"
click at [364, 300] on button "Save" at bounding box center [369, 302] width 39 height 15
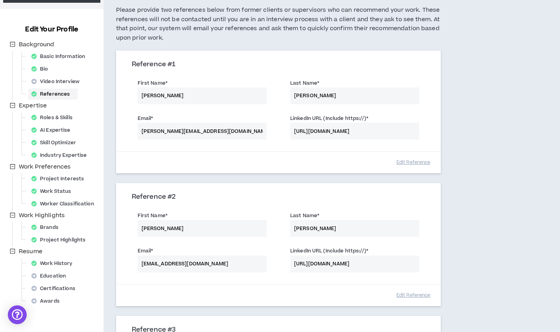
scroll to position [0, 0]
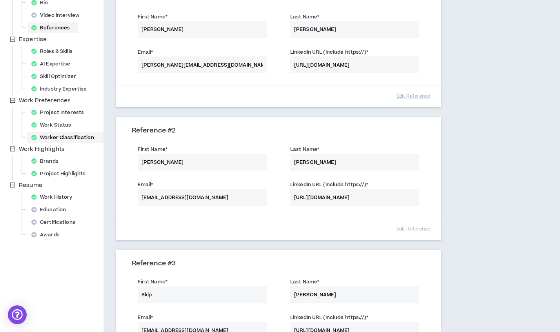
drag, startPoint x: 47, startPoint y: 210, endPoint x: 54, endPoint y: 210, distance: 6.3
click at [47, 210] on div "Education" at bounding box center [50, 209] width 45 height 11
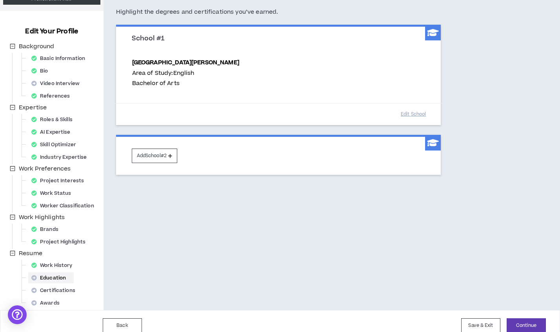
scroll to position [71, 0]
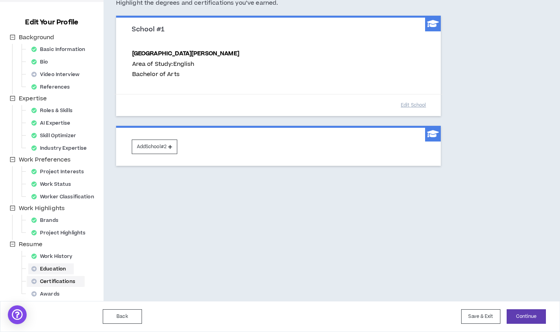
click at [45, 283] on div "Certifications" at bounding box center [55, 281] width 55 height 11
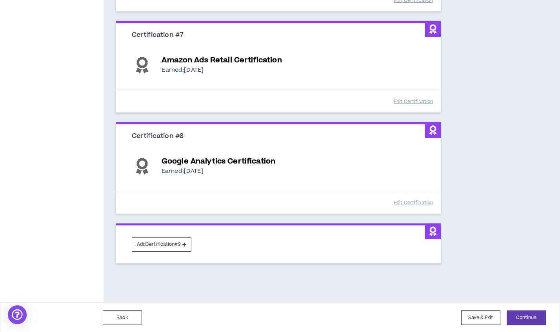
scroll to position [686, 0]
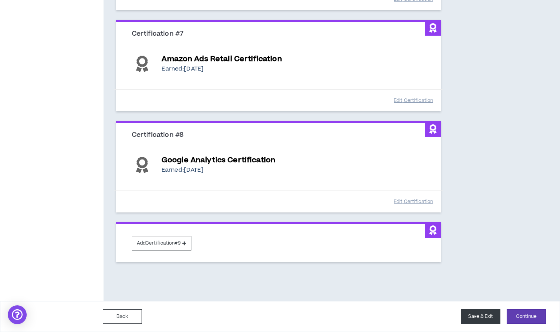
click at [481, 320] on button "Save & Exit" at bounding box center [480, 316] width 39 height 15
